Goal: Communication & Community: Ask a question

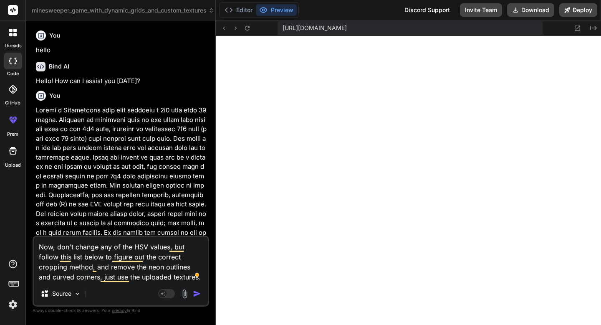
scroll to position [1744, 0]
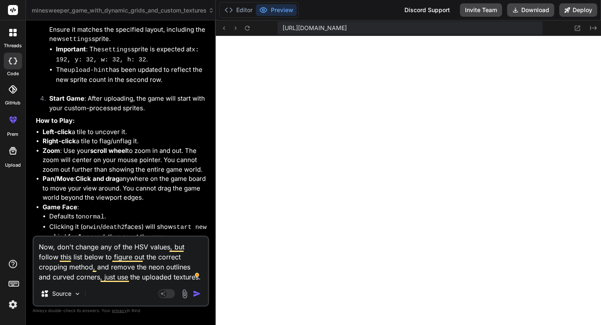
click at [156, 272] on textarea "Now, don't change any of the HSV values, but follow this list below to figure o…" at bounding box center [121, 259] width 174 height 45
type textarea "Now, don't change any of the HSV values, but follow this list below to figure o…"
type textarea "x"
type textarea "Now, don't change any of the HSV values, but follow this list below to figure o…"
type textarea "x"
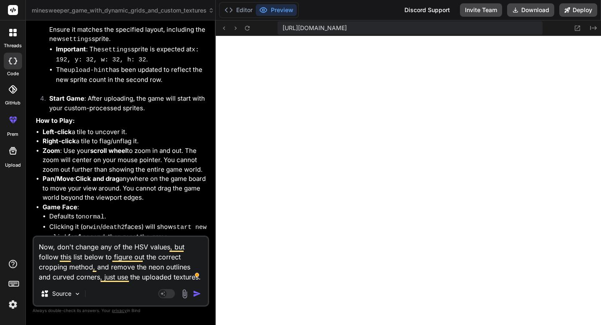
type textarea "Now, don't change any of the HSV values, but follow this list below to figure o…"
type textarea "x"
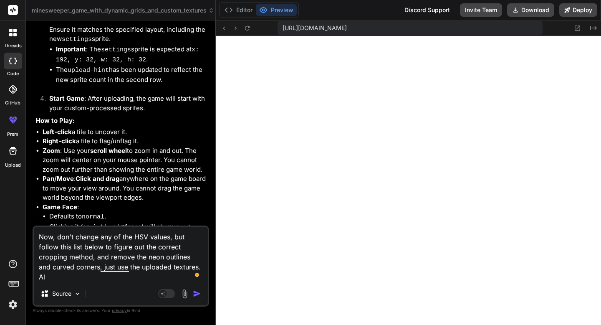
type textarea "Now, don't change any of the HSV values, but follow this list below to figure o…"
type textarea "x"
type textarea "Now, don't change any of the HSV values, but follow this list below to figure o…"
type textarea "x"
type textarea "Now, don't change any of the HSV values, but follow this list below to figure o…"
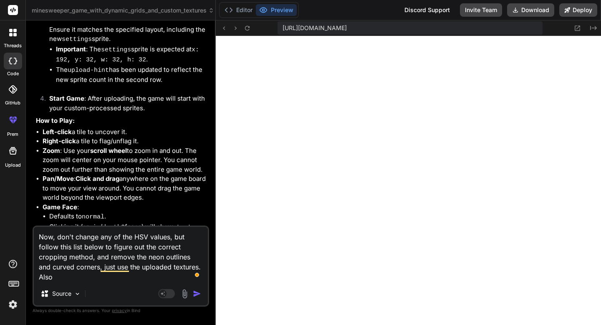
type textarea "x"
type textarea "Now, don't change any of the HSV values, but follow this list below to figure o…"
type textarea "x"
type textarea "Now, don't change any of the HSV values, but follow this list below to figure o…"
type textarea "x"
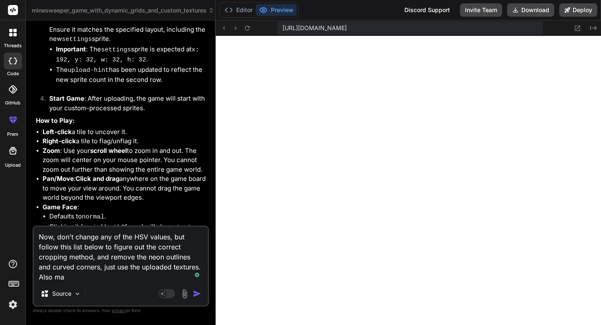
type textarea "Now, don't change any of the HSV values, but follow this list below to figure o…"
type textarea "x"
type textarea "Now, don't change any of the HSV values, but follow this list below to figure o…"
type textarea "x"
type textarea "Now, don't change any of the HSV values, but follow this list below to figure o…"
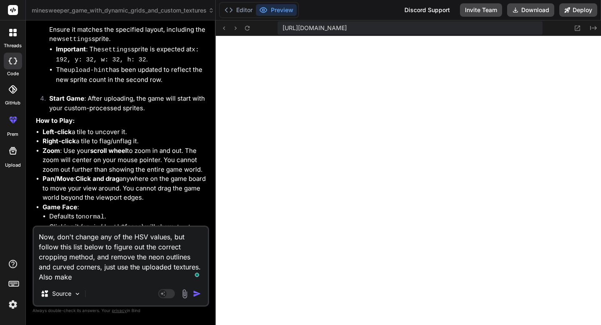
type textarea "x"
type textarea "Now, don't change any of the HSV values, but follow this list below to figure o…"
type textarea "x"
type textarea "Now, don't change any of the HSV values, but follow this list below to figure o…"
type textarea "x"
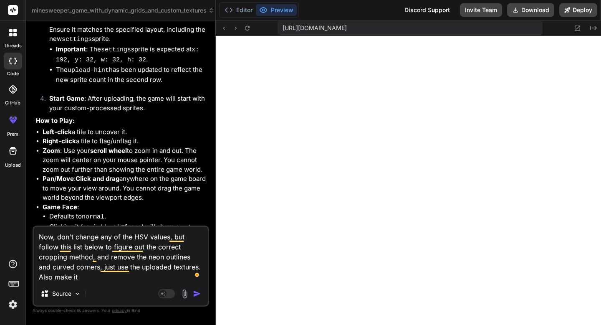
type textarea "Now, don't change any of the HSV values, but follow this list below to figure o…"
type textarea "x"
type textarea "Now, don't change any of the HSV values, but follow this list below to figure o…"
type textarea "x"
type textarea "Now, don't change any of the HSV values, but follow this list below to figure o…"
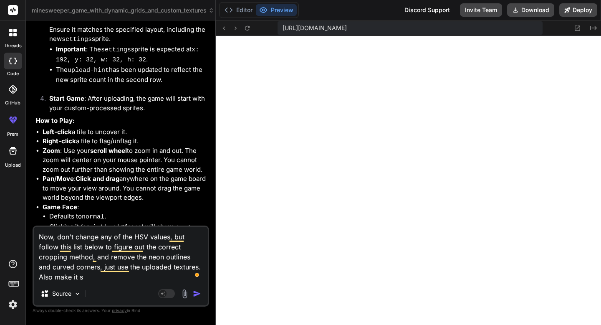
type textarea "x"
type textarea "Now, don't change any of the HSV values, but follow this list below to figure o…"
type textarea "x"
type textarea "Now, don't change any of the HSV values, but follow this list below to figure o…"
type textarea "x"
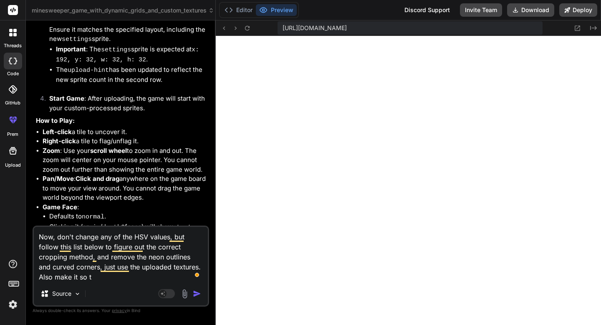
type textarea "Now, don't change any of the HSV values, but follow this list below to figure o…"
type textarea "x"
type textarea "Now, don't change any of the HSV values, but follow this list below to figure o…"
type textarea "x"
type textarea "Now, don't change any of the HSV values, but follow this list below to figure o…"
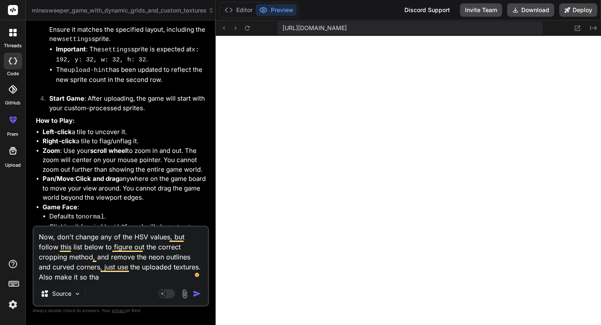
type textarea "x"
type textarea "Now, don't change any of the HSV values, but follow this list below to figure o…"
type textarea "x"
type textarea "Now, don't change any of the HSV values, but follow this list below to figure o…"
type textarea "x"
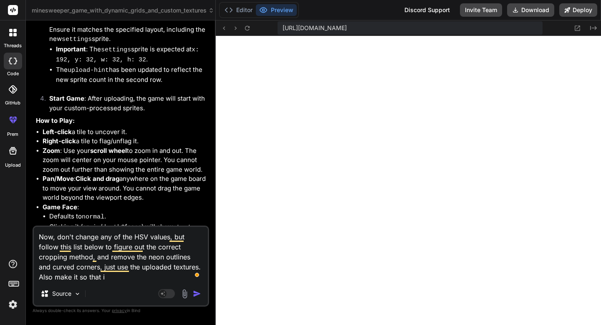
type textarea "Now, don't change any of the HSV values, but follow this list below to figure o…"
type textarea "x"
type textarea "Now, don't change any of the HSV values, but follow this list below to figure o…"
type textarea "x"
type textarea "Now, don't change any of the HSV values, but follow this list below to figure o…"
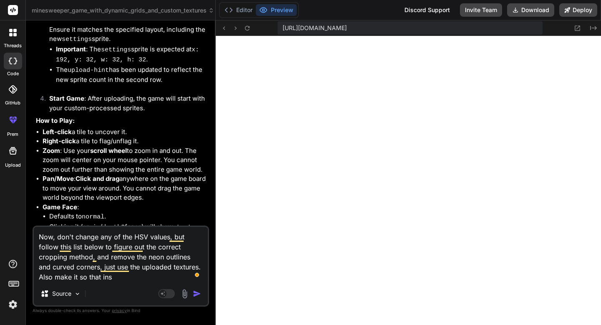
type textarea "x"
type textarea "Now, don't change any of the HSV values, but follow this list below to figure o…"
type textarea "x"
type textarea "Now, don't change any of the HSV values, but follow this list below to figure o…"
type textarea "x"
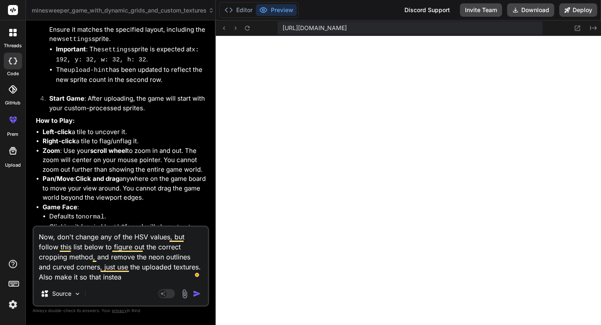
type textarea "Now, don't change any of the HSV values, but follow this list below to figure o…"
type textarea "x"
type textarea "Now, don't change any of the HSV values, but follow this list below to figure o…"
type textarea "x"
type textarea "Now, don't change any of the HSV values, but follow this list below to figure o…"
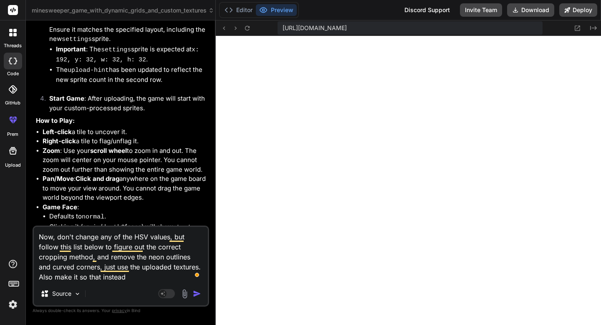
type textarea "x"
type textarea "Now, don't change any of the HSV values, but follow this list below to figure o…"
type textarea "x"
type textarea "Now, don't change any of the HSV values, but follow this list below to figure o…"
type textarea "x"
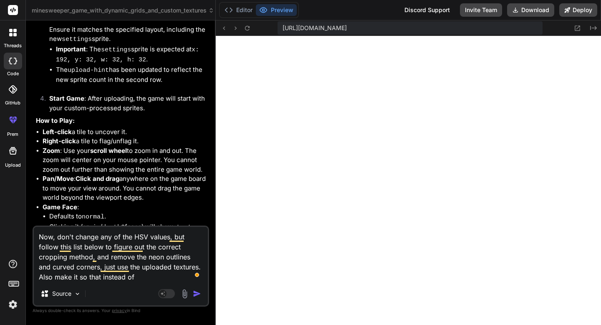
type textarea "Now, don't change any of the HSV values, but follow this list below to figure o…"
type textarea "x"
type textarea "Now, don't change any of the HSV values, but follow this list below to figure o…"
type textarea "x"
type textarea "Now, don't change any of the HSV values, but follow this list below to figure o…"
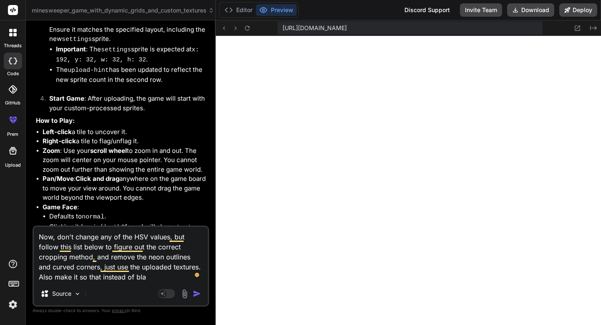
type textarea "x"
type textarea "Now, don't change any of the HSV values, but follow this list below to figure o…"
type textarea "x"
type textarea "Now, don't change any of the HSV values, but follow this list below to figure o…"
type textarea "x"
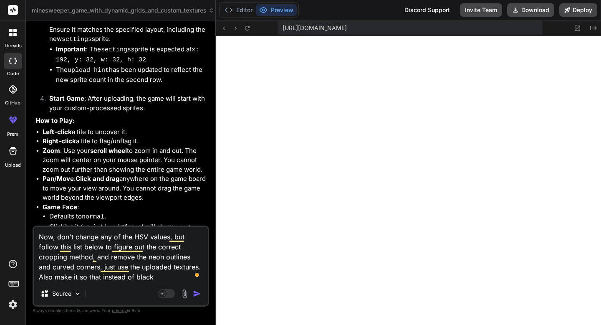
type textarea "Now, don't change any of the HSV values, but follow this list below to figure o…"
type textarea "x"
type textarea "Now, don't change any of the HSV values, but follow this list below to figure o…"
type textarea "x"
type textarea "Now, don't change any of the HSV values, but follow this list below to figure o…"
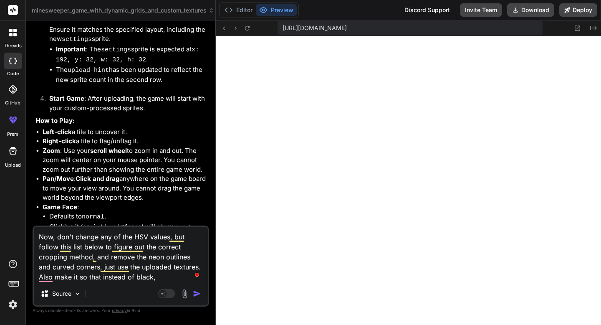
type textarea "x"
type textarea "Now, don't change any of the HSV values, but follow this list below to figure o…"
type textarea "x"
type textarea "Now, don't change any of the HSV values, but follow this list below to figure o…"
type textarea "x"
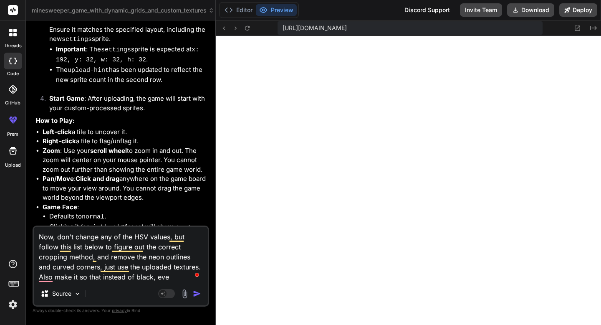
type textarea "Now, don't change any of the HSV values, but follow this list below to figure o…"
type textarea "x"
type textarea "Now, don't change any of the HSV values, but follow this list below to figure o…"
type textarea "x"
type textarea "Now, don't change any of the HSV values, but follow this list below to figure o…"
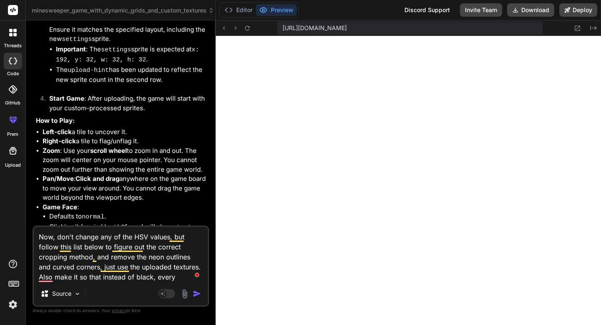
type textarea "x"
type textarea "Now, don't change any of the HSV values, but follow this list below to figure o…"
type textarea "x"
type textarea "Now, don't change any of the HSV values, but follow this list below to figure o…"
type textarea "x"
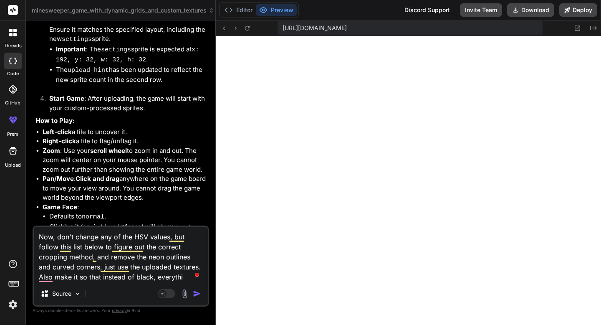
type textarea "Now, don't change any of the HSV values, but follow this list below to figure o…"
type textarea "x"
type textarea "Now, don't change any of the HSV values, but follow this list below to figure o…"
type textarea "x"
type textarea "Now, don't change any of the HSV values, but follow this list below to figure o…"
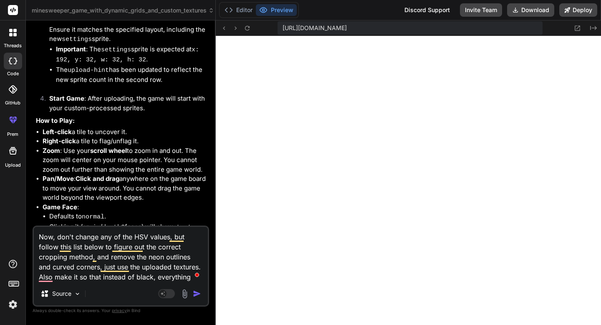
type textarea "x"
type textarea "Now, don't change any of the HSV values, but follow this list below to figure o…"
type textarea "x"
type textarea "Now, don't change any of the HSV values, but follow this list below to figure o…"
type textarea "x"
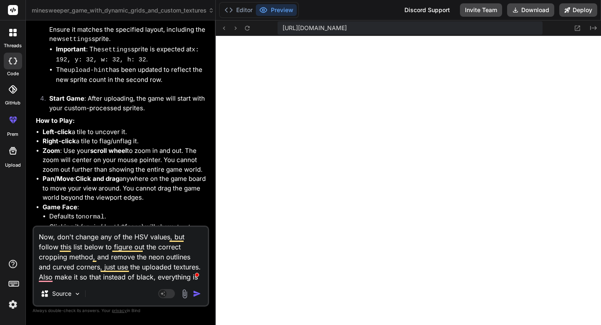
type textarea "Now, don't change any of the HSV values, but follow this list below to figure o…"
type textarea "x"
type textarea "Now, don't change any of the HSV values, but follow this list below to figure o…"
type textarea "x"
type textarea "Now, don't change any of the HSV values, but follow this list below to figure o…"
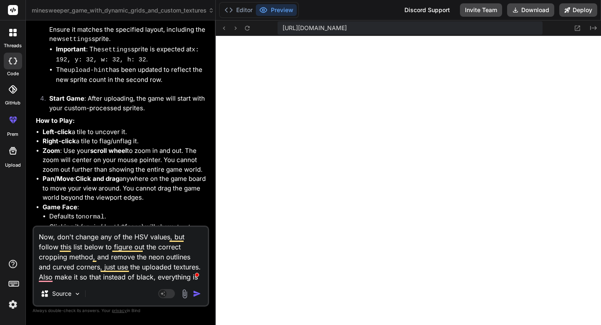
type textarea "x"
type textarea "Now, don't change any of the HSV values, but follow this list below to figure o…"
type textarea "x"
type textarea "Now, don't change any of the HSV values, but follow this list below to figure o…"
type textarea "x"
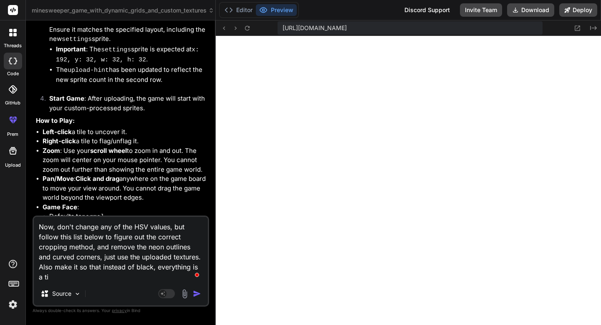
type textarea "Now, don't change any of the HSV values, but follow this list below to figure o…"
type textarea "x"
type textarea "Now, don't change any of the HSV values, but follow this list below to figure o…"
type textarea "x"
type textarea "Now, don't change any of the HSV values, but follow this list below to figure o…"
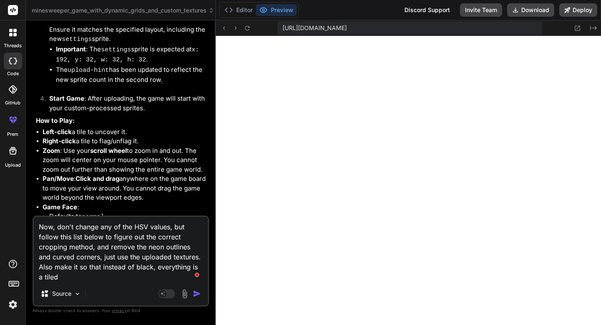
type textarea "x"
type textarea "Now, don't change any of the HSV values, but follow this list below to figure o…"
type textarea "x"
type textarea "Now, don't change any of the HSV values, but follow this list below to figure o…"
type textarea "x"
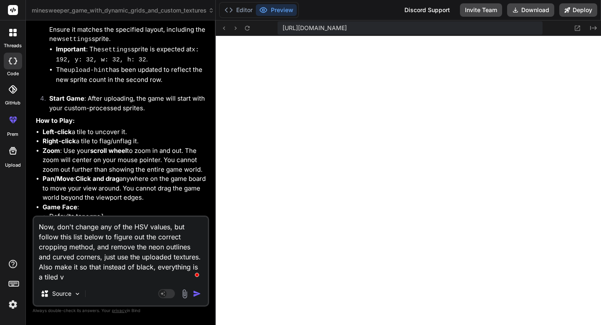
type textarea "Now, don't change any of the HSV values, but follow this list below to figure o…"
type textarea "x"
type textarea "Now, don't change any of the HSV values, but follow this list below to figure o…"
type textarea "x"
type textarea "Now, don't change any of the HSV values, but follow this list below to figure o…"
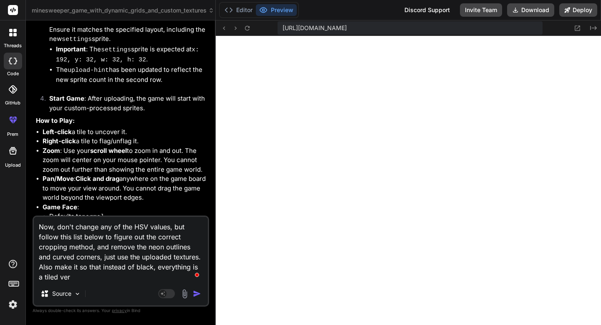
type textarea "x"
type textarea "Now, don't change any of the HSV values, but follow this list below to figure o…"
type textarea "x"
type textarea "Now, don't change any of the HSV values, but follow this list below to figure o…"
type textarea "x"
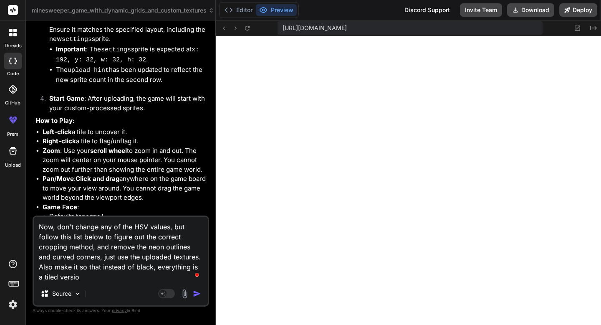
type textarea "Now, don't change any of the HSV values, but follow this list below to figure o…"
type textarea "x"
type textarea "Now, don't change any of the HSV values, but follow this list below to figure o…"
type textarea "x"
type textarea "Now, don't change any of the HSV values, but follow this list below to figure o…"
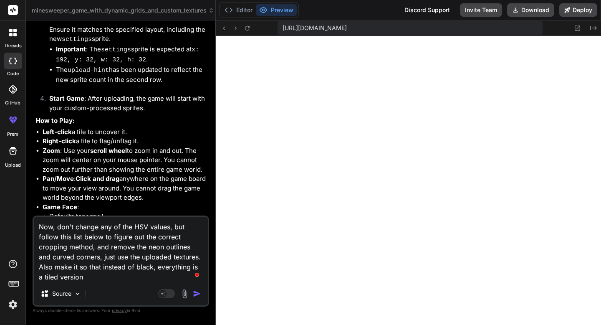
type textarea "x"
type textarea "Now, don't change any of the HSV values, but follow this list below to figure o…"
type textarea "x"
type textarea "Now, don't change any of the HSV values, but follow this list below to figure o…"
type textarea "x"
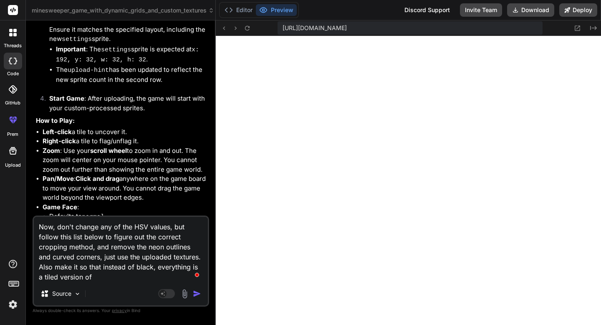
type textarea "Now, don't change any of the HSV values, but follow this list below to figure o…"
type textarea "x"
type textarea "Now, don't change any of the HSV values, but follow this list below to figure o…"
type textarea "x"
type textarea "Now, don't change any of the HSV values, but follow this list below to figure o…"
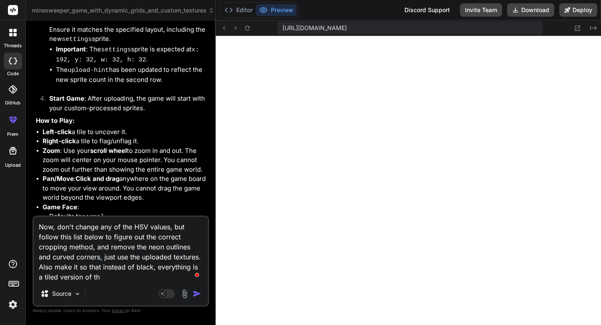
type textarea "x"
type textarea "Now, don't change any of the HSV values, but follow this list below to figure o…"
type textarea "x"
type textarea "Now, don't change any of the HSV values, but follow this list below to figure o…"
type textarea "x"
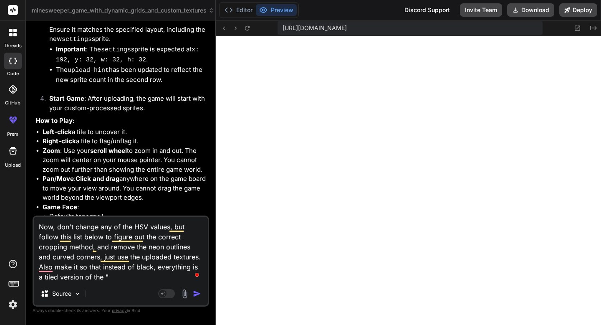
type textarea "Now, don't change any of the HSV values, but follow this list below to figure o…"
type textarea "x"
type textarea "Now, don't change any of the HSV values, but follow this list below to figure o…"
type textarea "x"
type textarea "Now, don't change any of the HSV values, but follow this list below to figure o…"
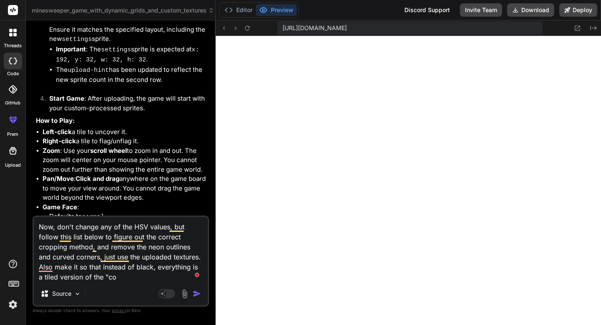
type textarea "x"
type textarea "Now, don't change any of the HSV values, but follow this list below to figure o…"
type textarea "x"
type textarea "Now, don't change any of the HSV values, but follow this list below to figure o…"
type textarea "x"
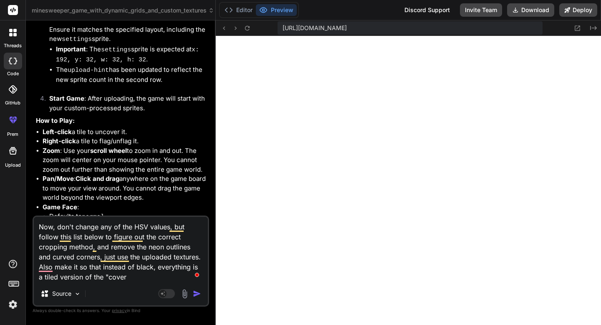
type textarea "Now, don't change any of the HSV values, but follow this list below to figure o…"
type textarea "x"
type textarea "Now, don't change any of the HSV values, but follow this list below to figure o…"
type textarea "x"
type textarea "Now, don't change any of the HSV values, but follow this list below to figure o…"
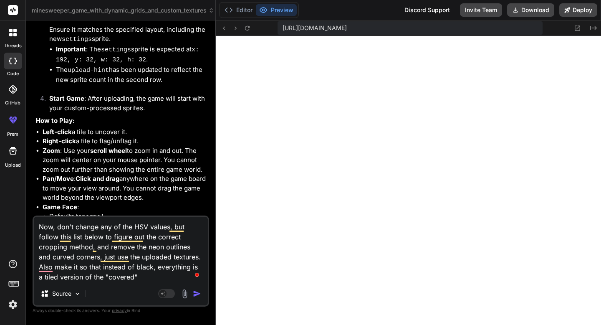
type textarea "x"
type textarea "Now, don't change any of the HSV values, but follow this list below to figure o…"
type textarea "x"
type textarea "Now, don't change any of the HSV values, but follow this list below to figure o…"
type textarea "x"
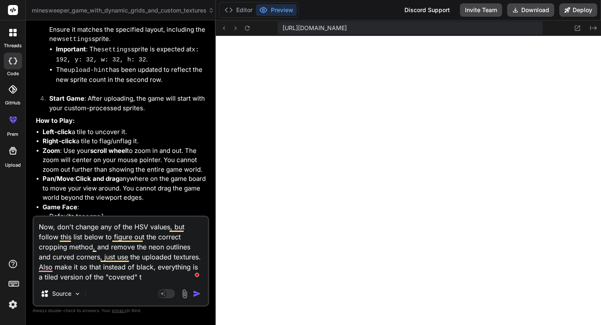
type textarea "Now, don't change any of the HSV values, but follow this list below to figure o…"
type textarea "x"
type textarea "Now, don't change any of the HSV values, but follow this list below to figure o…"
type textarea "x"
type textarea "Now, don't change any of the HSV values, but follow this list below to figure o…"
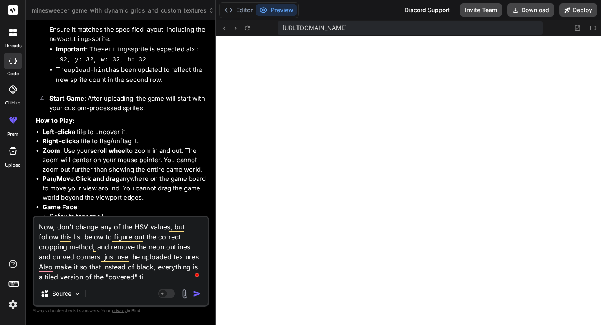
type textarea "x"
type textarea "Now, don't change any of the HSV values, but follow this list below to figure o…"
type textarea "x"
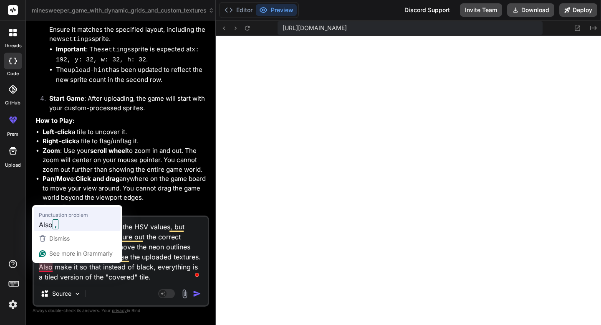
type textarea "Now, don't change any of the HSV values, but follow this list below to figure o…"
type textarea "x"
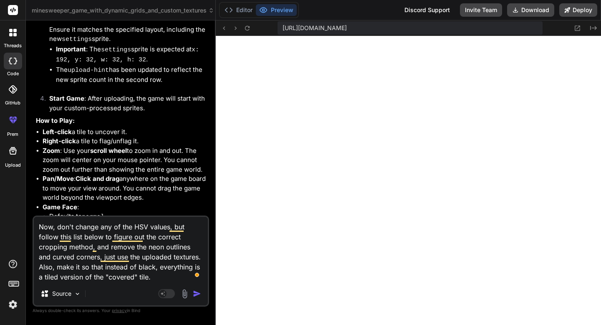
click at [159, 274] on textarea "Now, don't change any of the HSV values, but follow this list below to figure o…" at bounding box center [121, 248] width 174 height 65
type textarea "Now, don't change any of the HSV values, but follow this list below to figure o…"
